Goal: Information Seeking & Learning: Learn about a topic

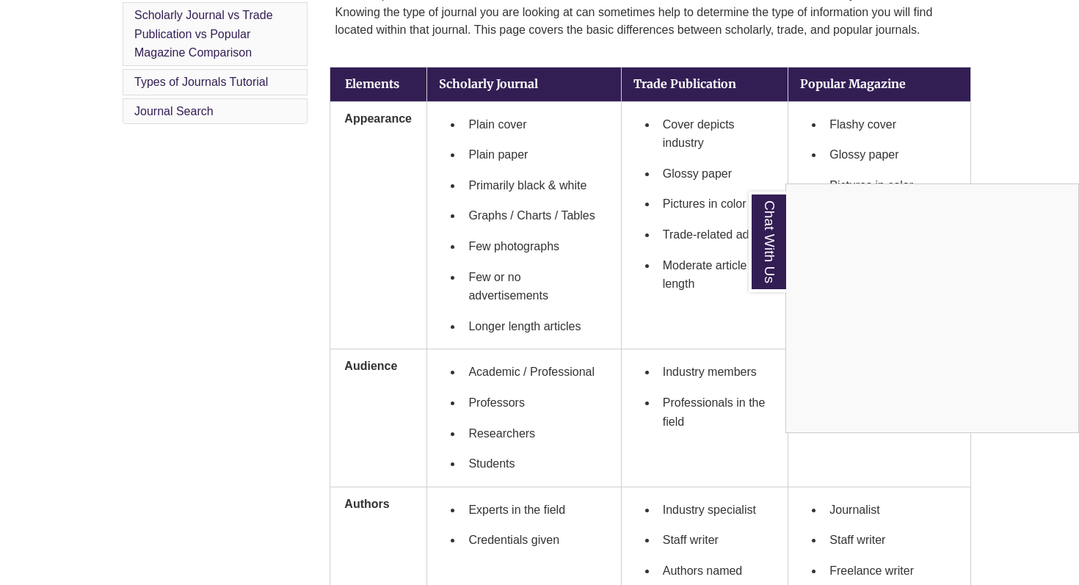
scroll to position [489, 0]
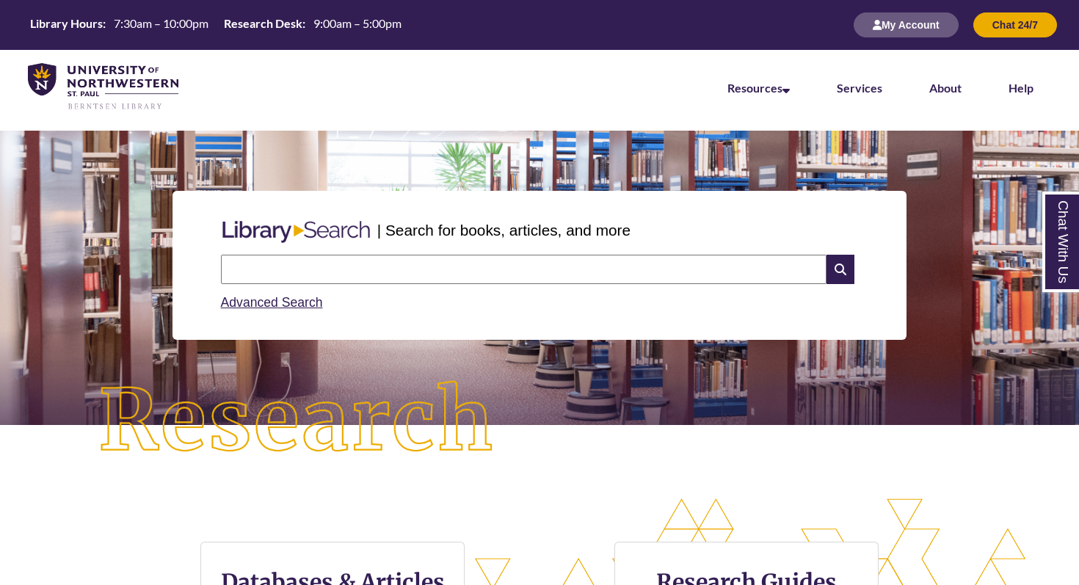
click at [364, 272] on input "text" at bounding box center [524, 269] width 606 height 29
type input "*"
click at [450, 267] on input "**********" at bounding box center [524, 269] width 606 height 29
click at [437, 274] on input "**********" at bounding box center [524, 269] width 606 height 29
type input "**********"
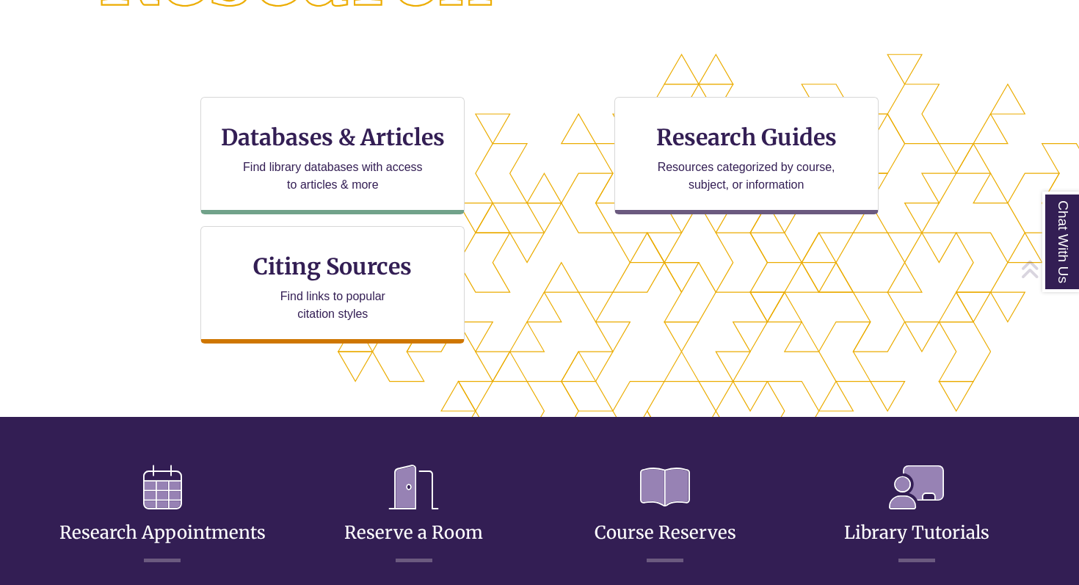
scroll to position [479, 954]
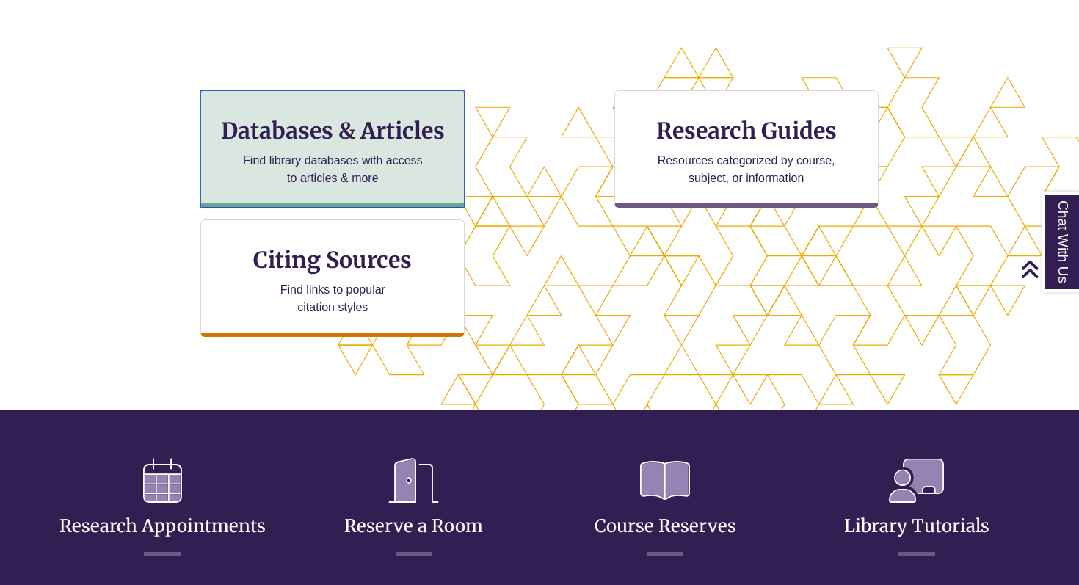
click at [375, 188] on div "Databases & Articles Find library databases with access to articles & more" at bounding box center [332, 148] width 264 height 117
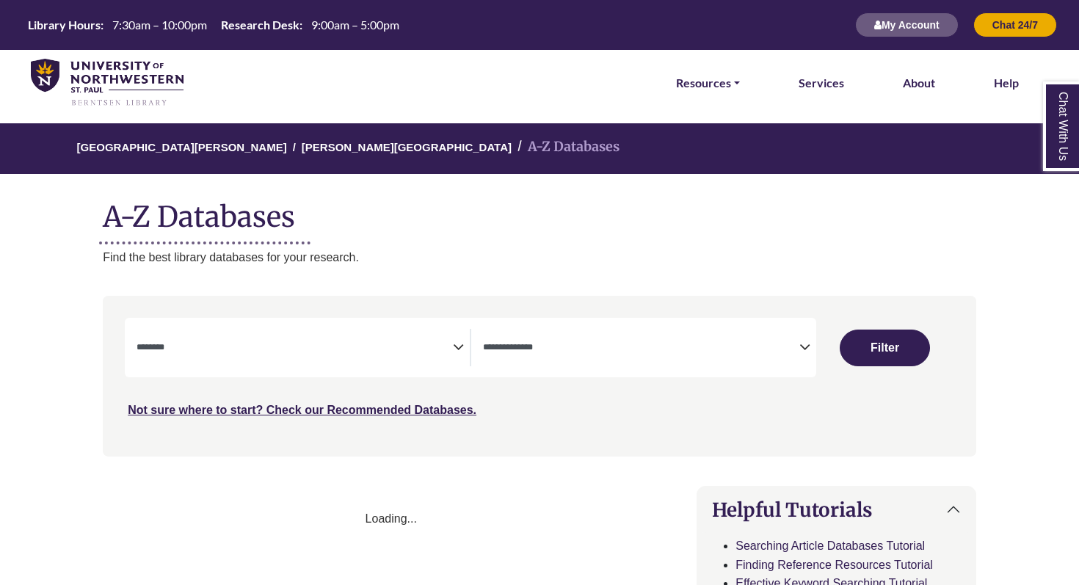
select select "Database Subject Filter"
select select "Database Types Filter"
select select "Database Subject Filter"
select select "Database Types Filter"
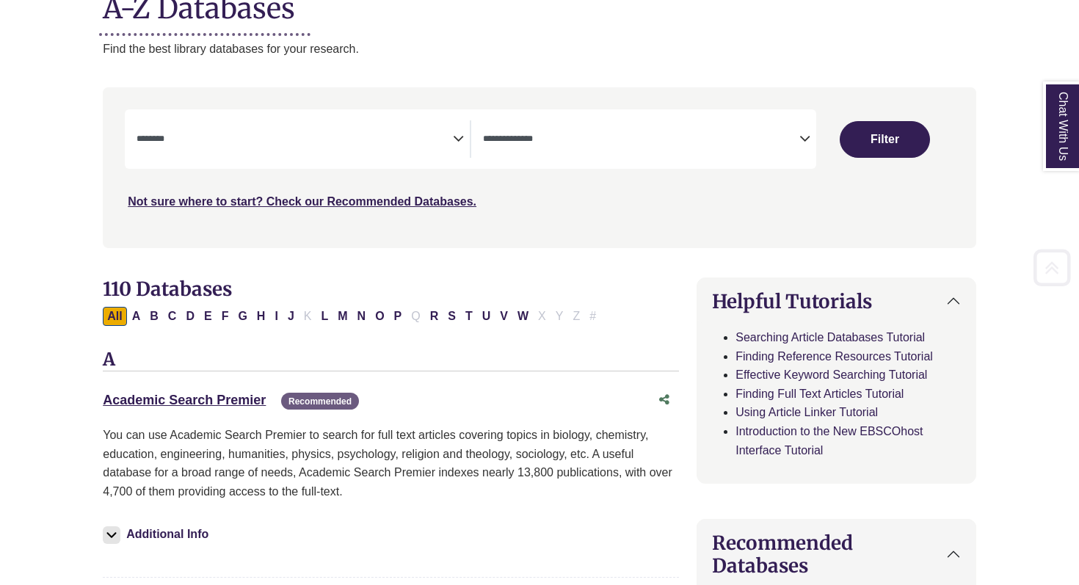
scroll to position [268, 0]
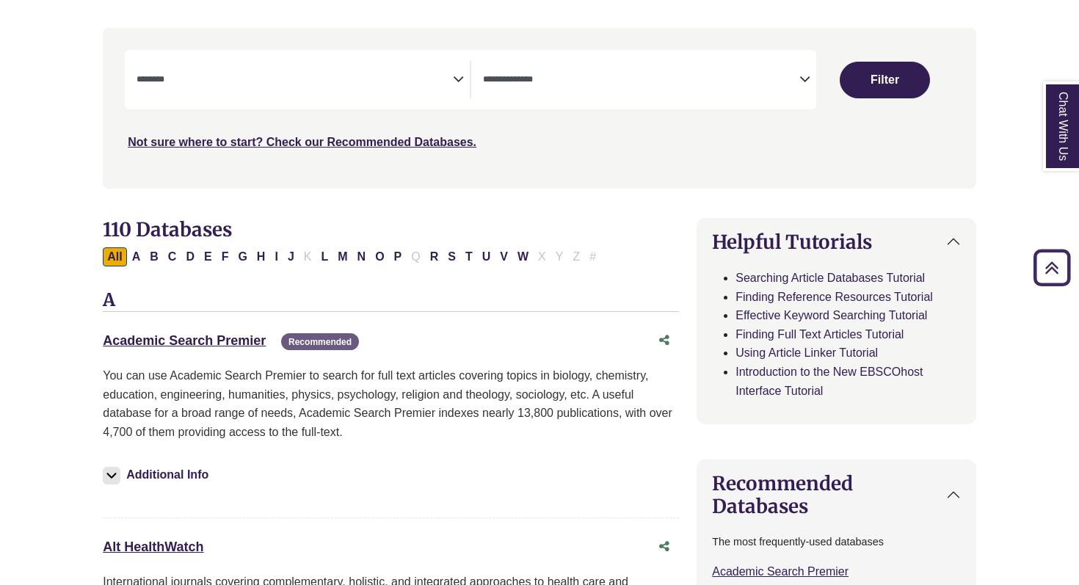
click at [308, 100] on div "**********" at bounding box center [470, 79] width 691 height 59
click at [360, 84] on textarea "Search" at bounding box center [295, 81] width 316 height 12
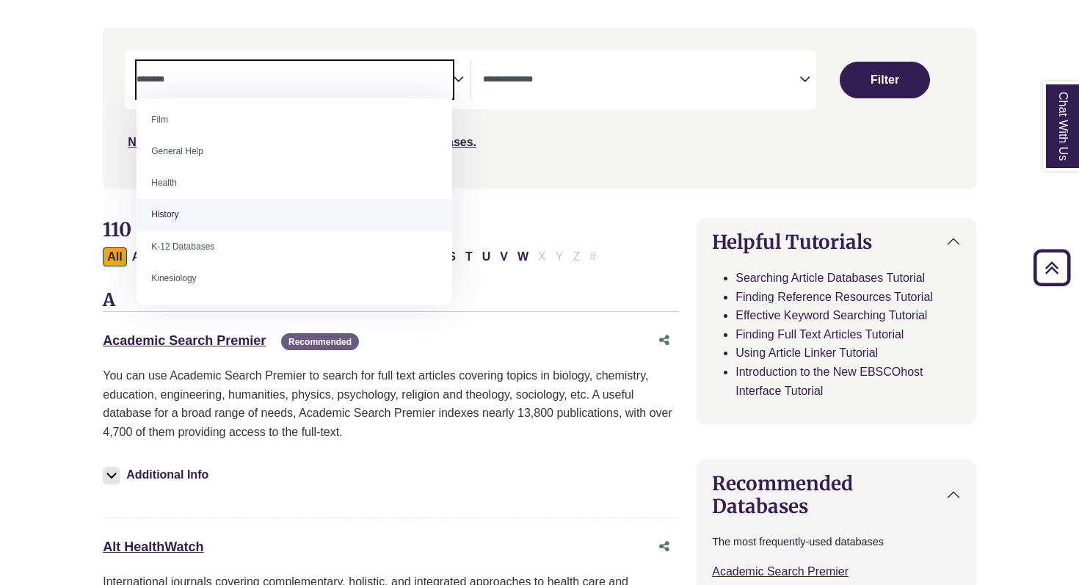
scroll to position [615, 0]
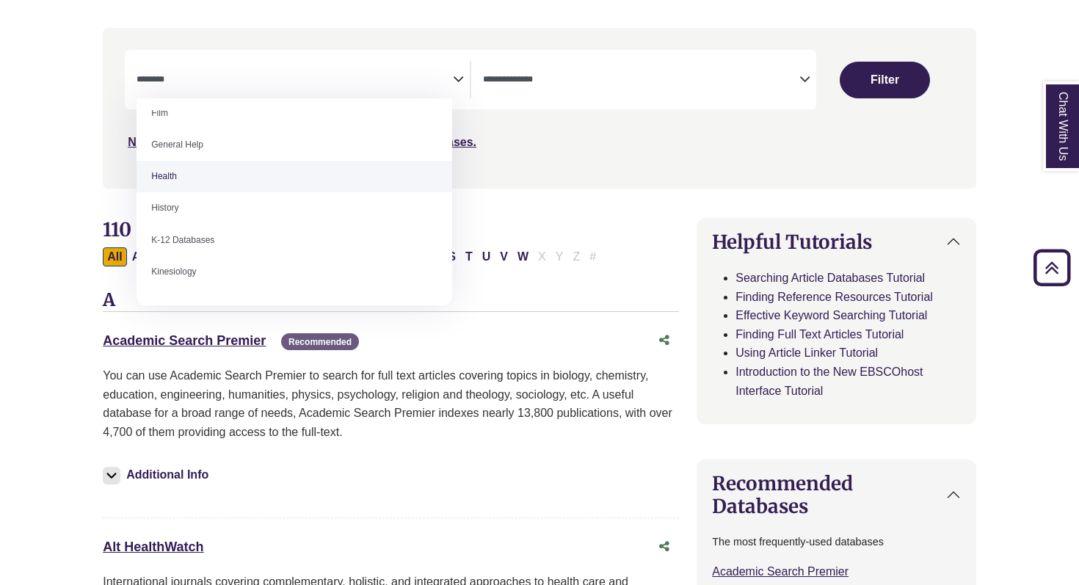
select select "*****"
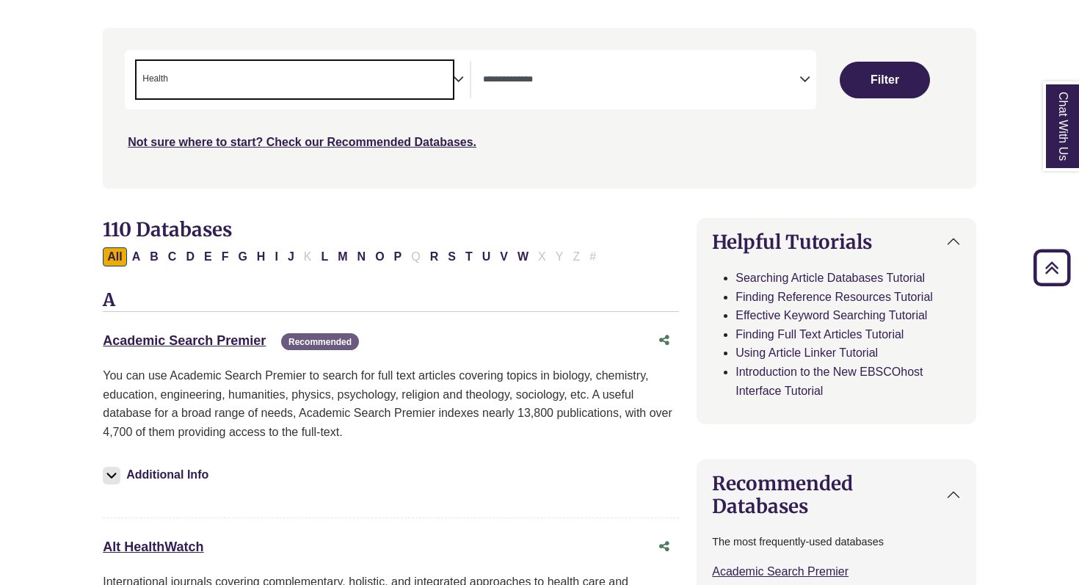
click at [453, 81] on icon "Search filters" at bounding box center [458, 77] width 11 height 22
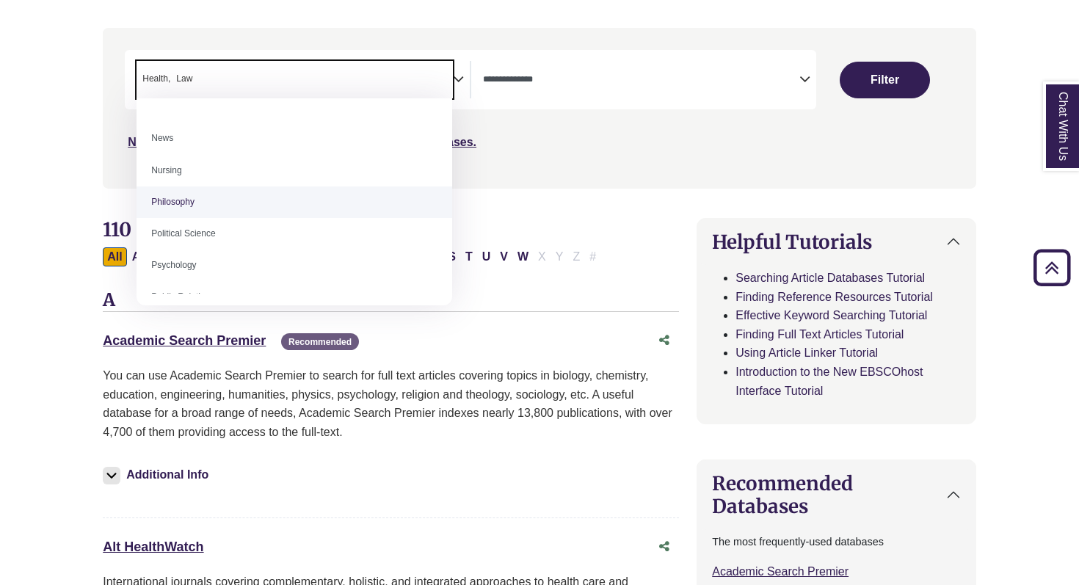
scroll to position [1043, 0]
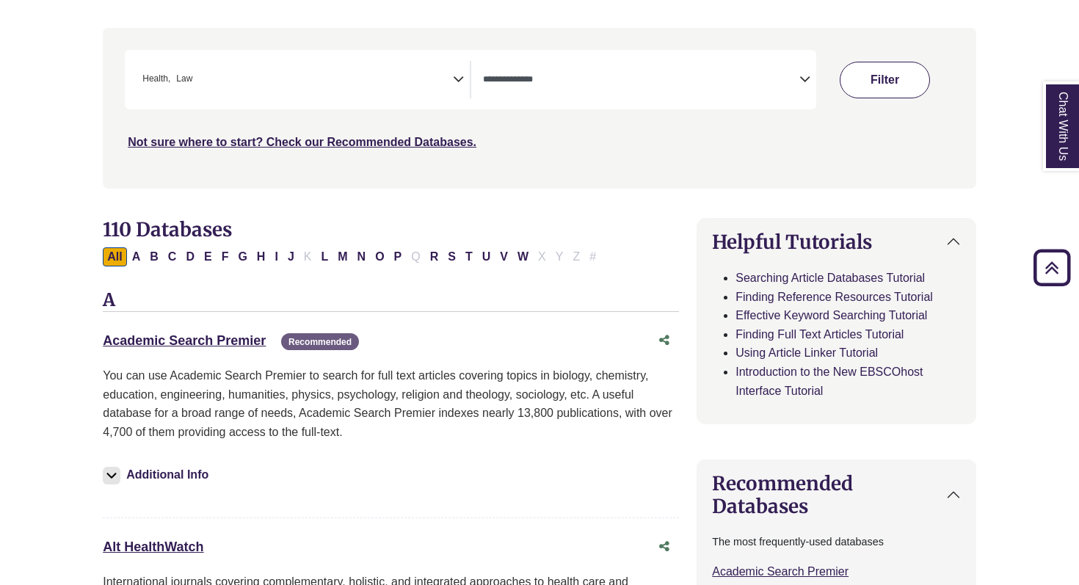
click at [874, 75] on button "Filter" at bounding box center [885, 80] width 90 height 37
select select "Database Types Filter"
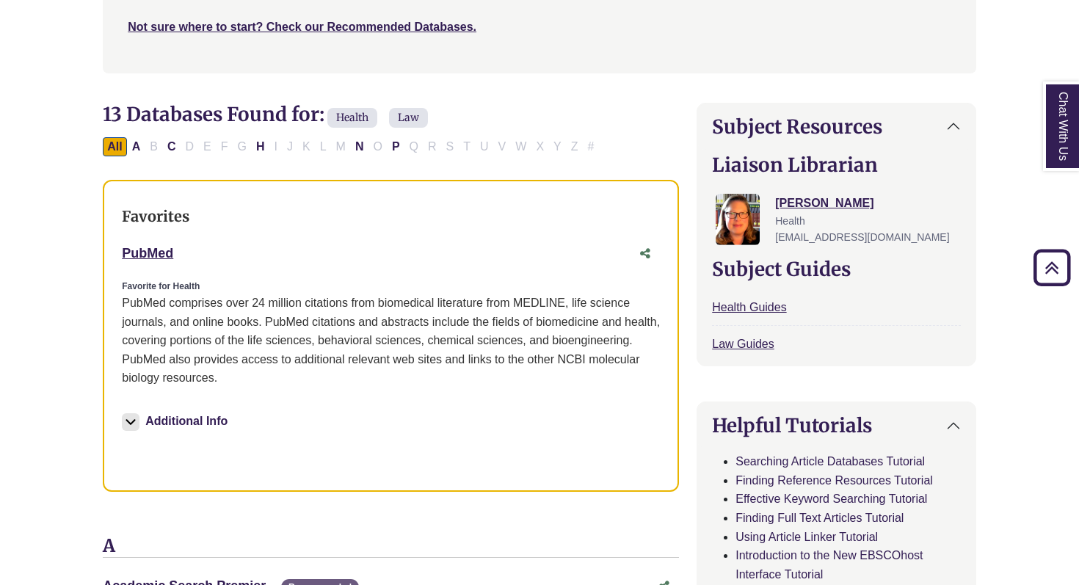
scroll to position [476, 0]
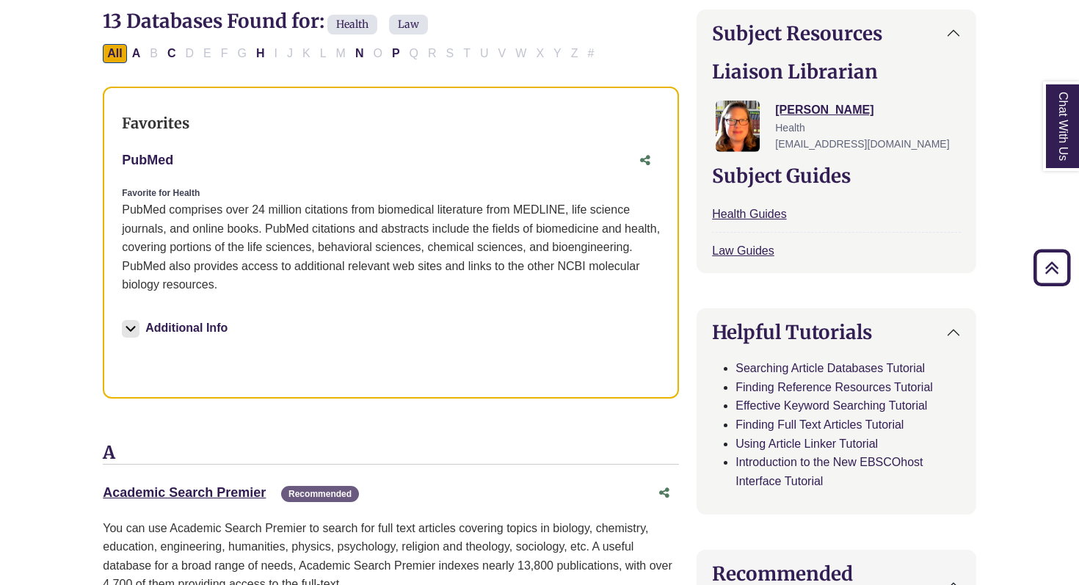
click at [149, 163] on link "PubMed This link opens in a new window" at bounding box center [147, 160] width 51 height 15
click at [143, 163] on link "PubMed This link opens in a new window" at bounding box center [147, 160] width 51 height 15
click at [161, 160] on link "PubMed This link opens in a new window" at bounding box center [147, 160] width 51 height 15
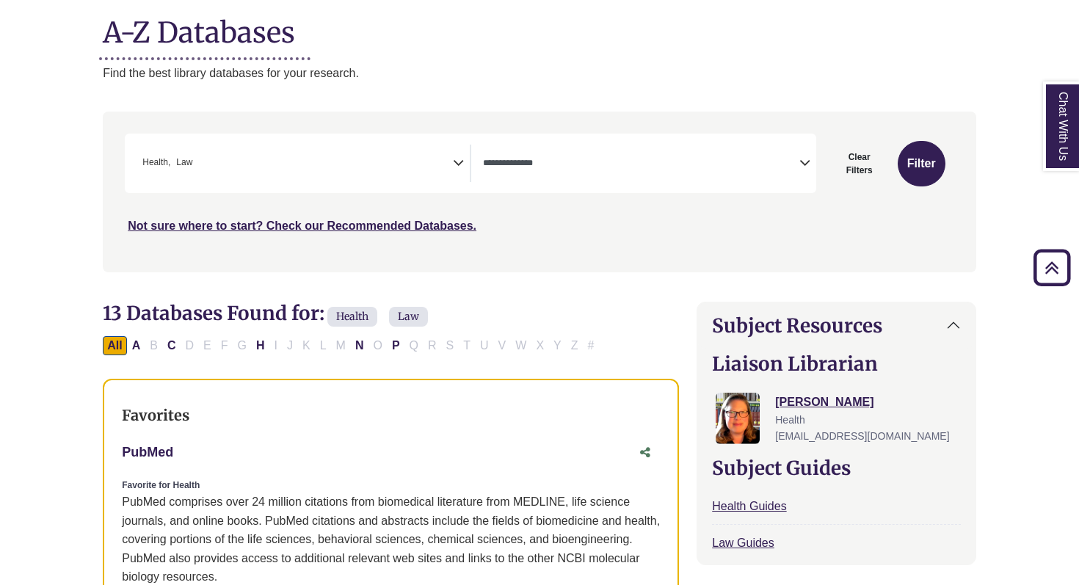
scroll to position [189, 0]
